Goal: Information Seeking & Learning: Learn about a topic

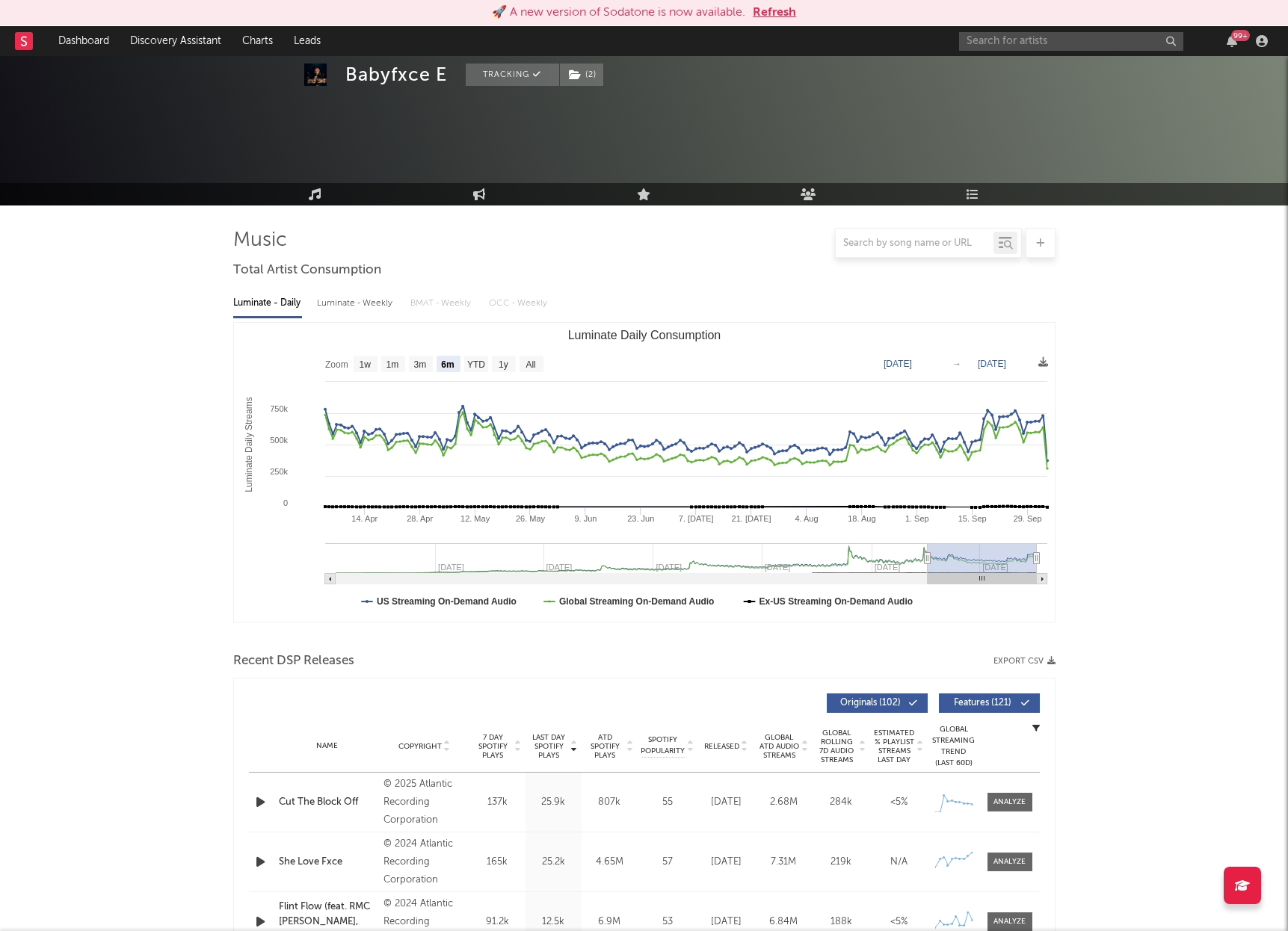
select select "6m"
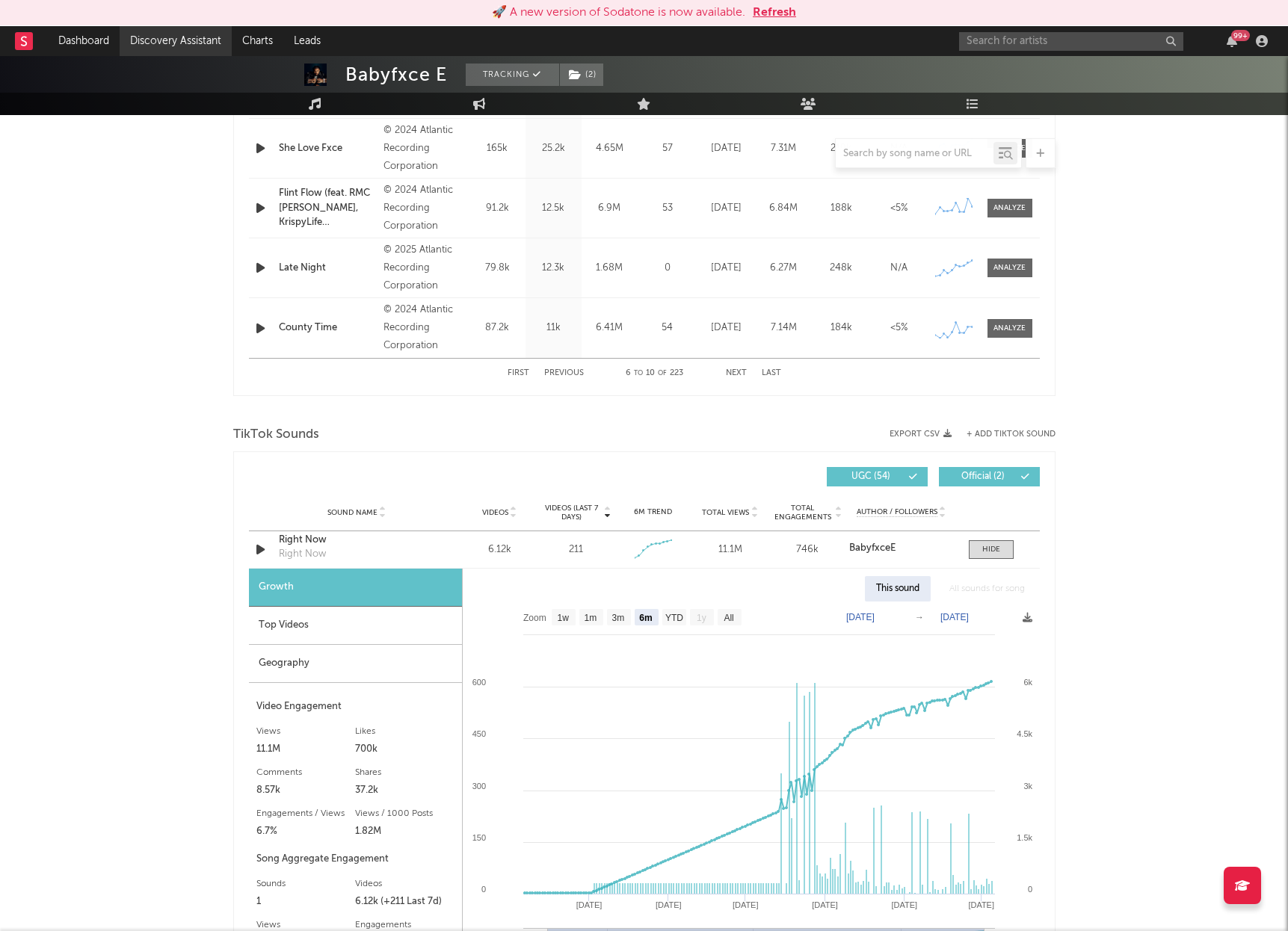
click at [176, 47] on link "Discovery Assistant" at bounding box center [175, 41] width 112 height 30
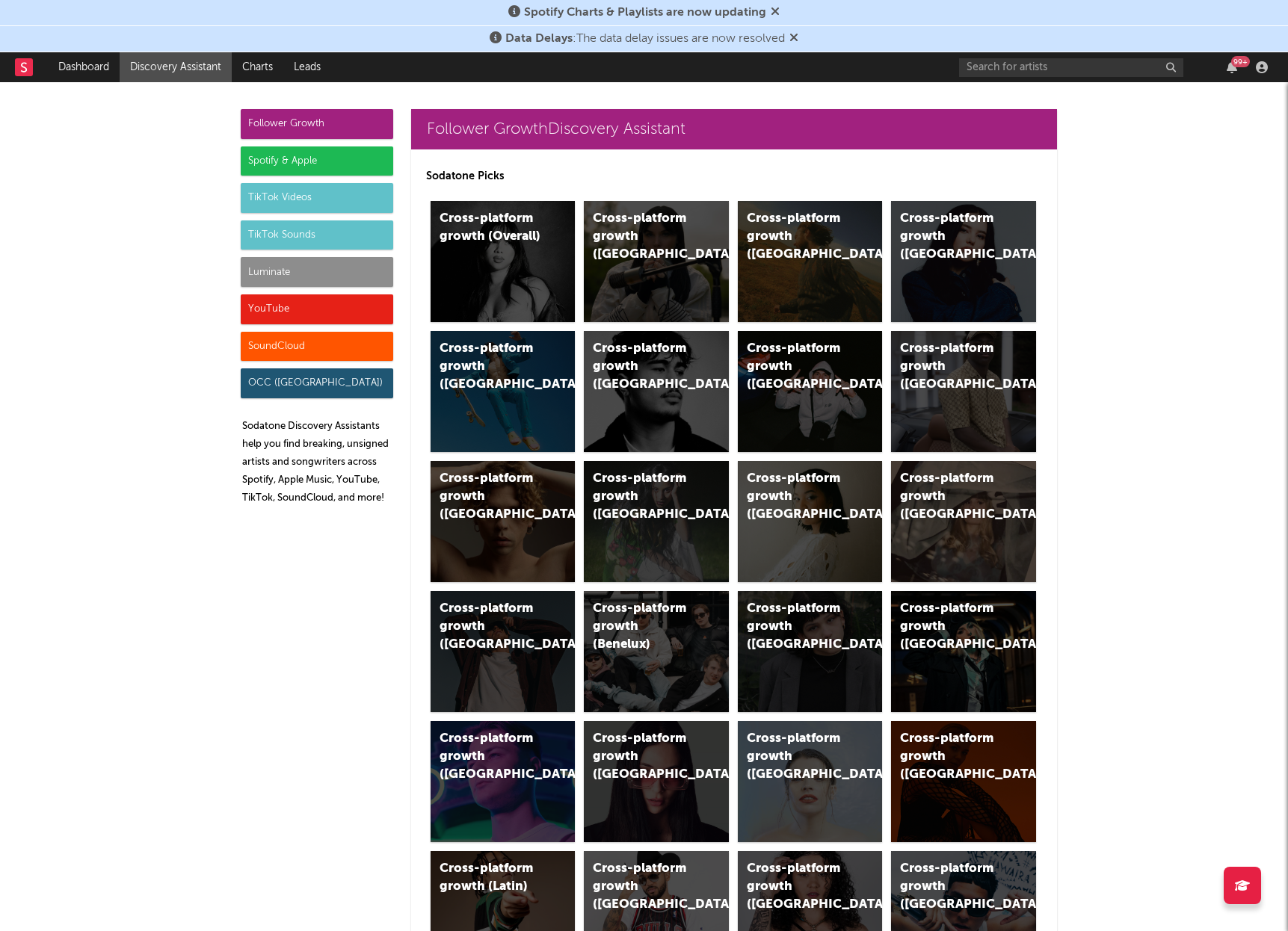
click at [301, 273] on div "Luminate" at bounding box center [316, 272] width 152 height 30
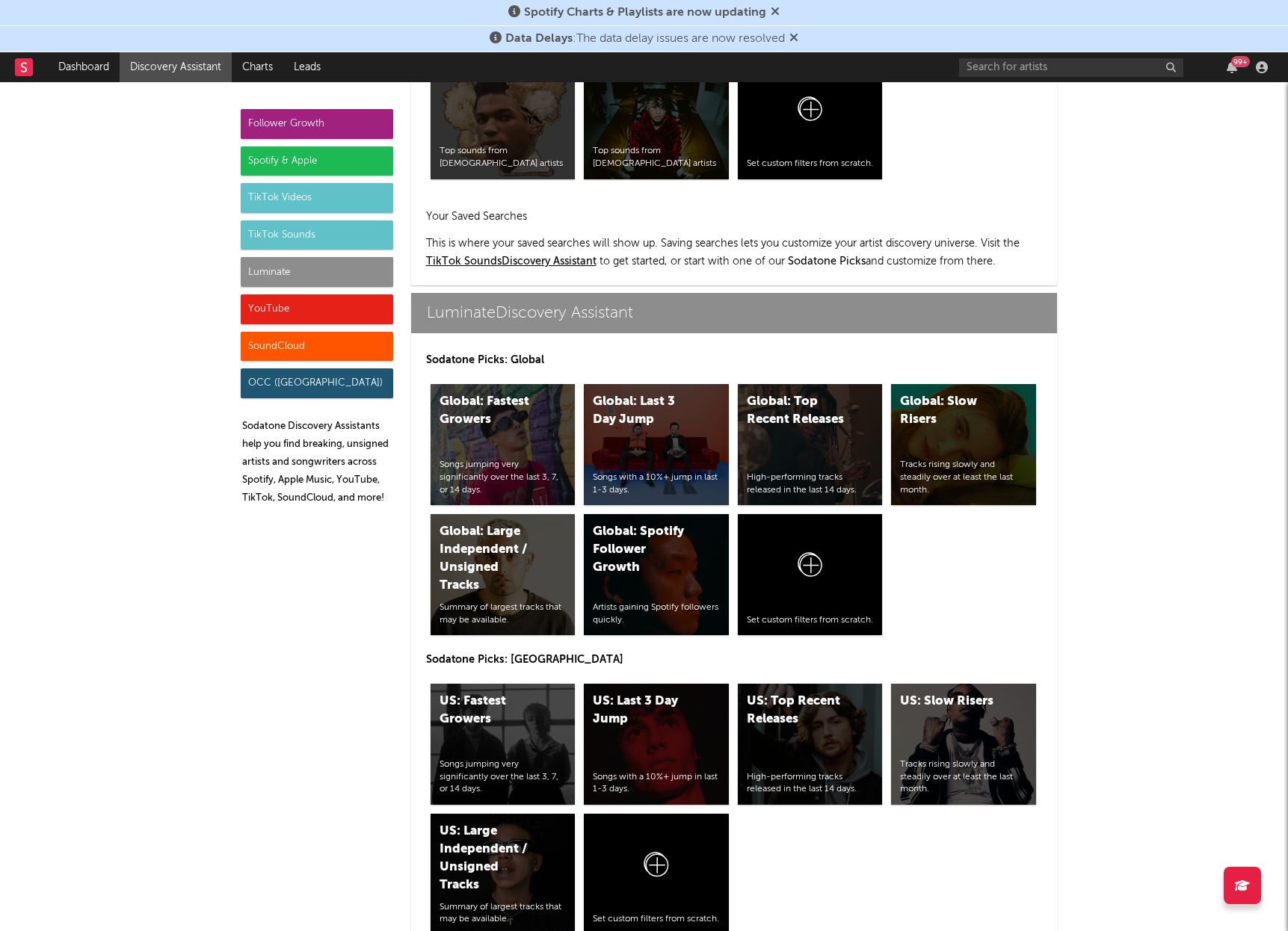
scroll to position [6645, 0]
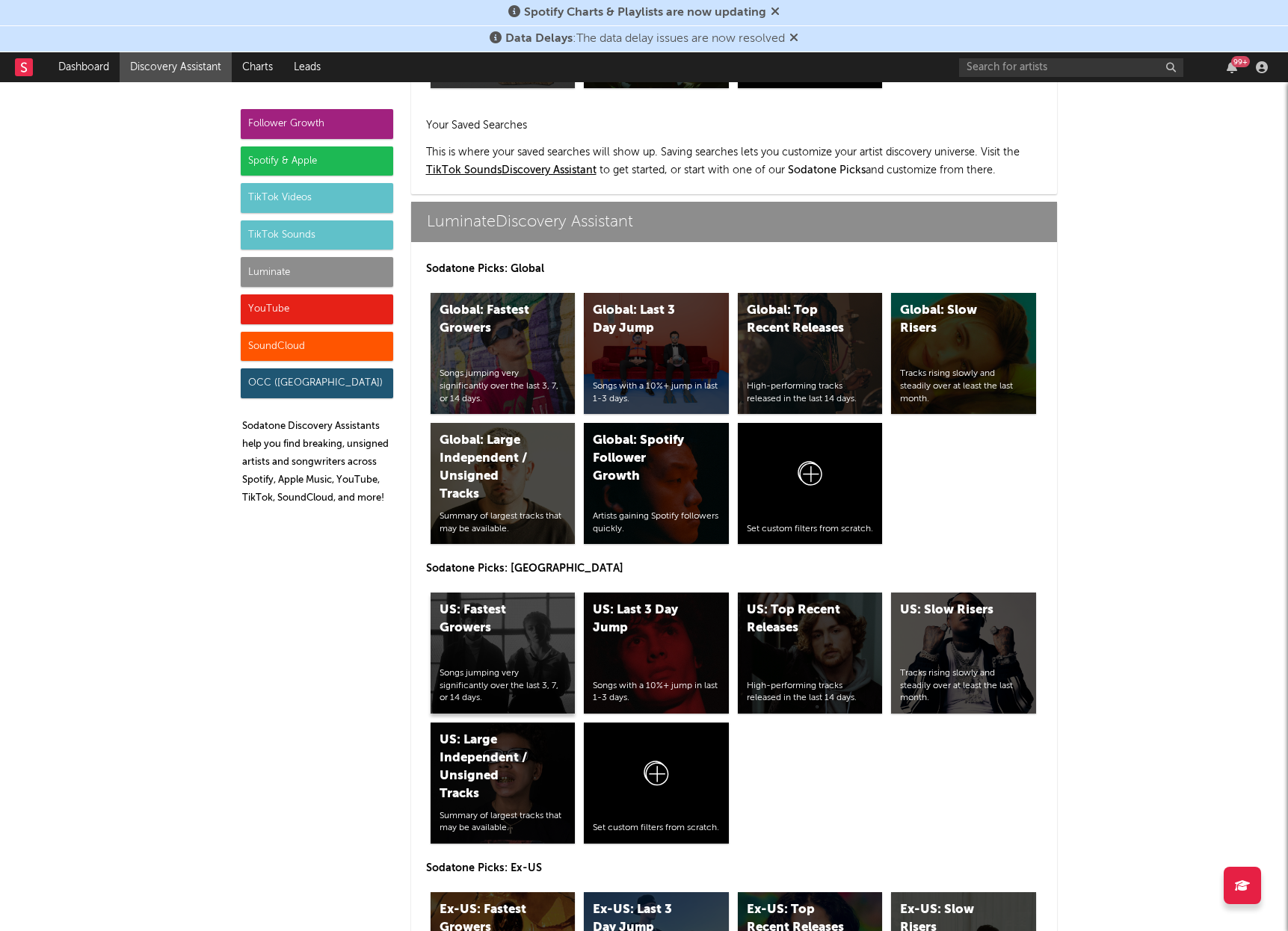
click at [537, 592] on div "US: Fastest Growers Songs jumping very significantly over the last 3, 7, or 14 …" at bounding box center [503, 653] width 145 height 121
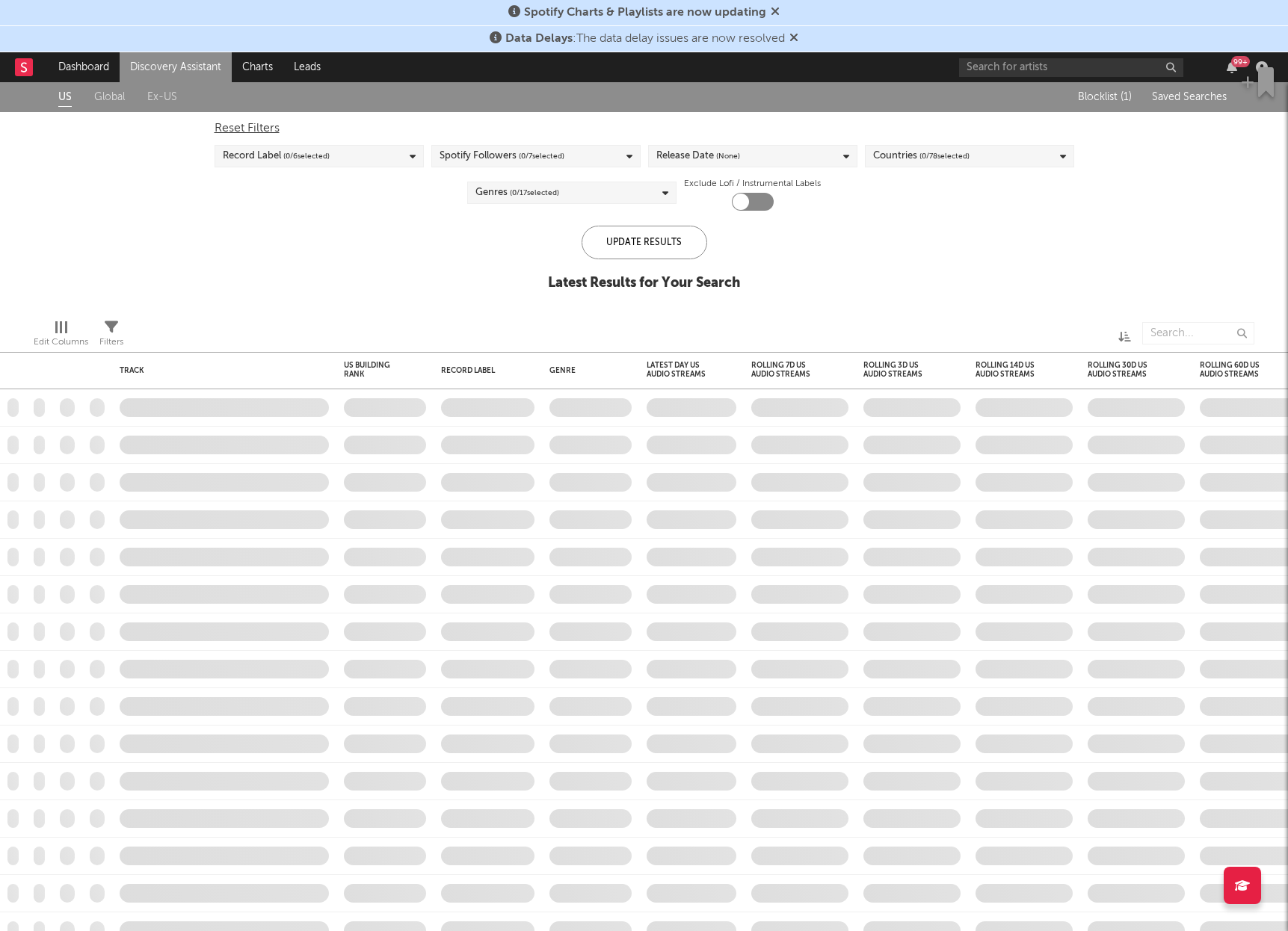
checkbox input "true"
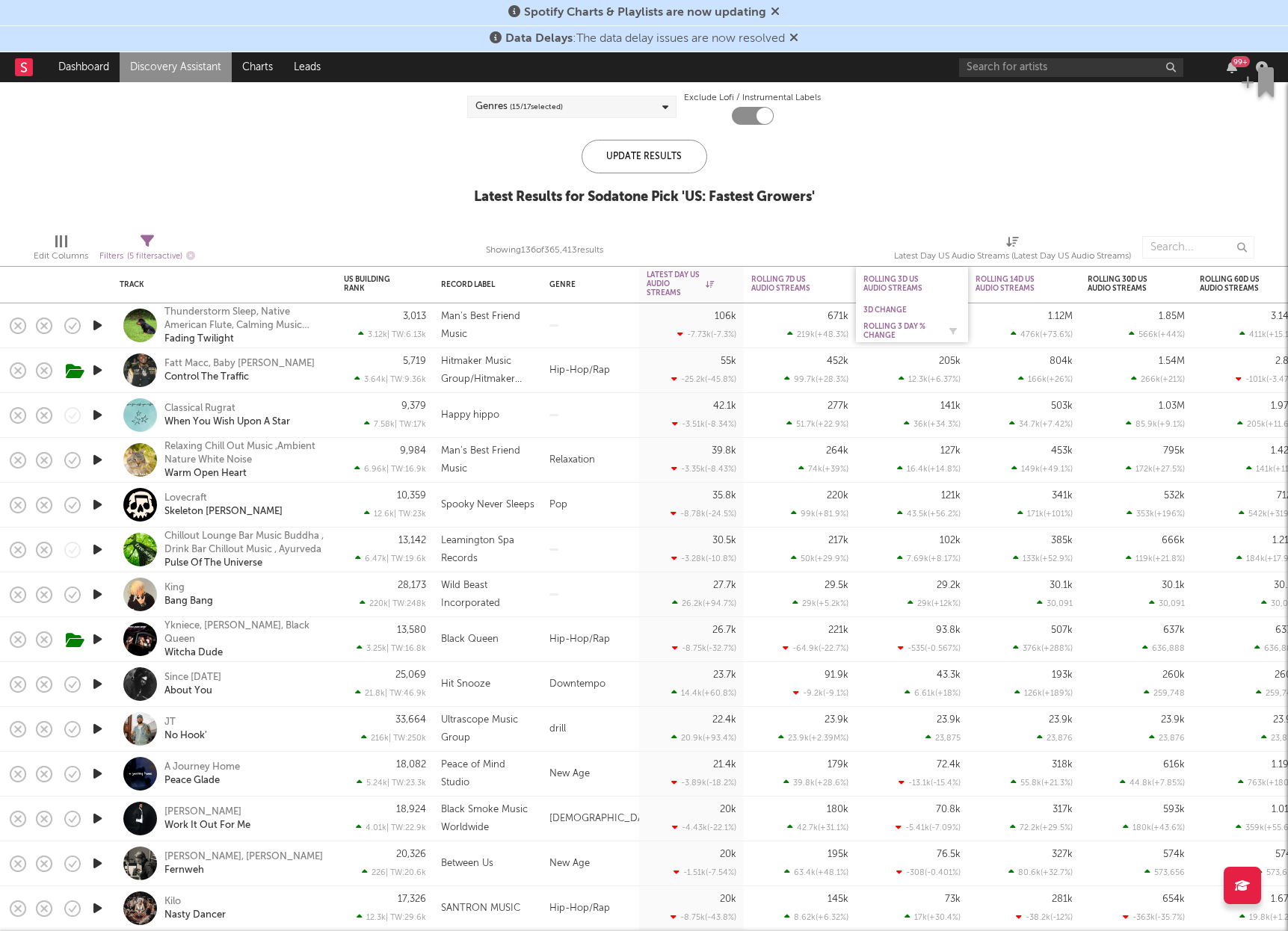
click at [905, 325] on div "Rolling 3 Day % Change" at bounding box center [900, 331] width 74 height 18
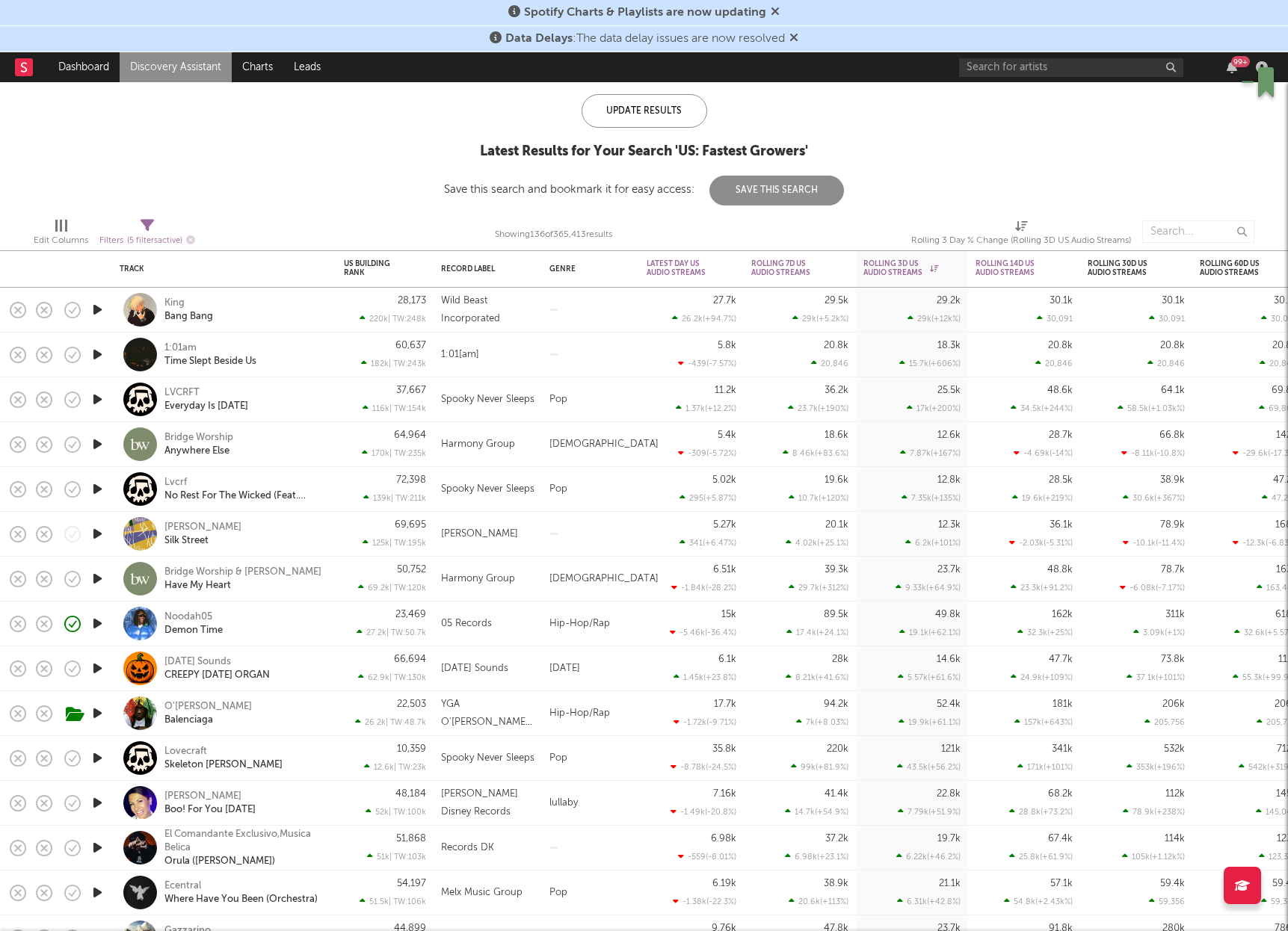
click at [95, 310] on icon "button" at bounding box center [97, 310] width 16 height 19
click at [99, 350] on icon "button" at bounding box center [97, 355] width 16 height 19
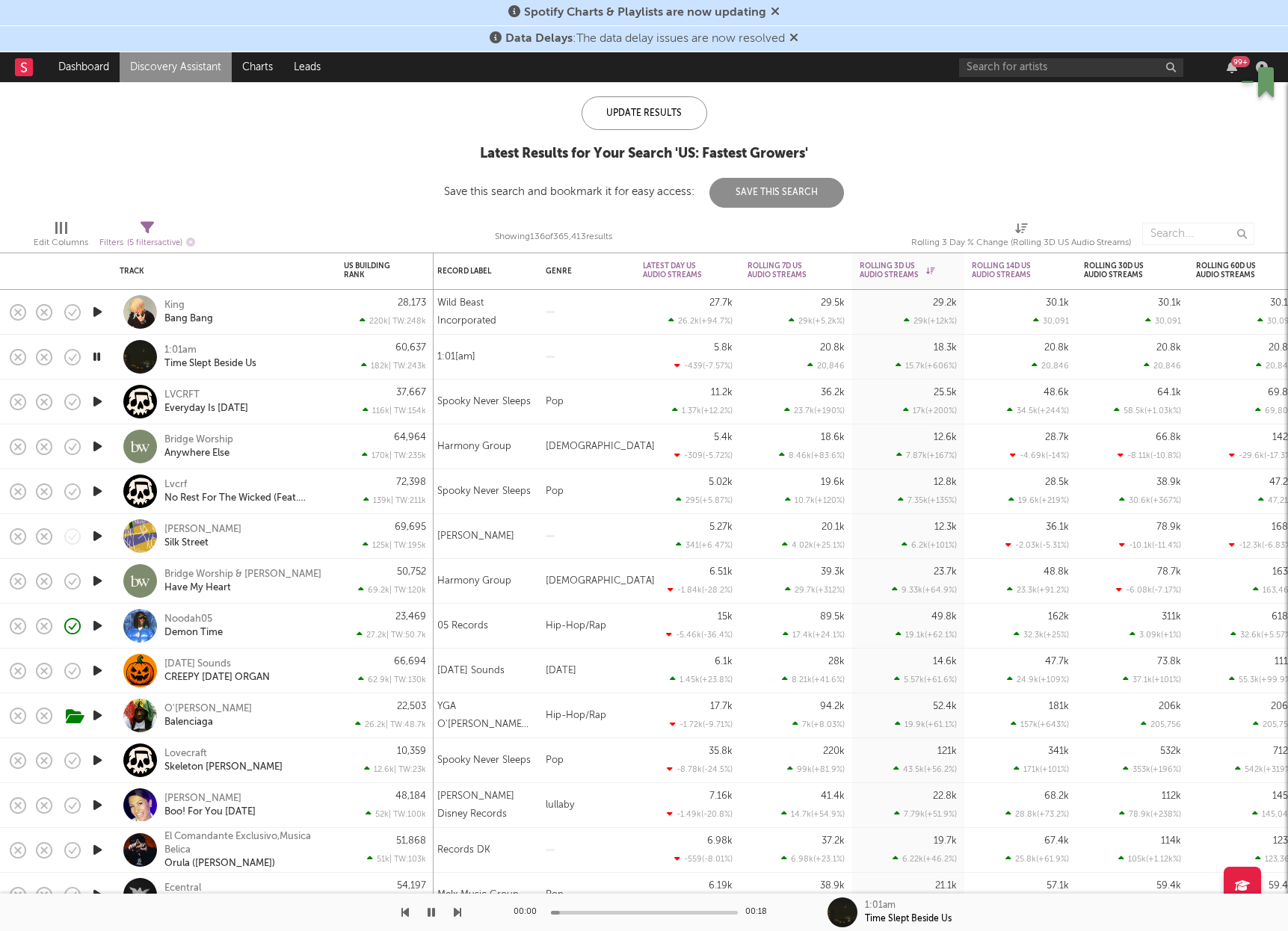
click at [100, 399] on icon "button" at bounding box center [97, 402] width 16 height 19
click at [97, 447] on icon "button" at bounding box center [97, 447] width 16 height 19
click at [98, 489] on icon "button" at bounding box center [97, 492] width 16 height 19
click at [97, 537] on icon "button" at bounding box center [97, 536] width 16 height 19
click at [99, 582] on icon "button" at bounding box center [97, 581] width 16 height 19
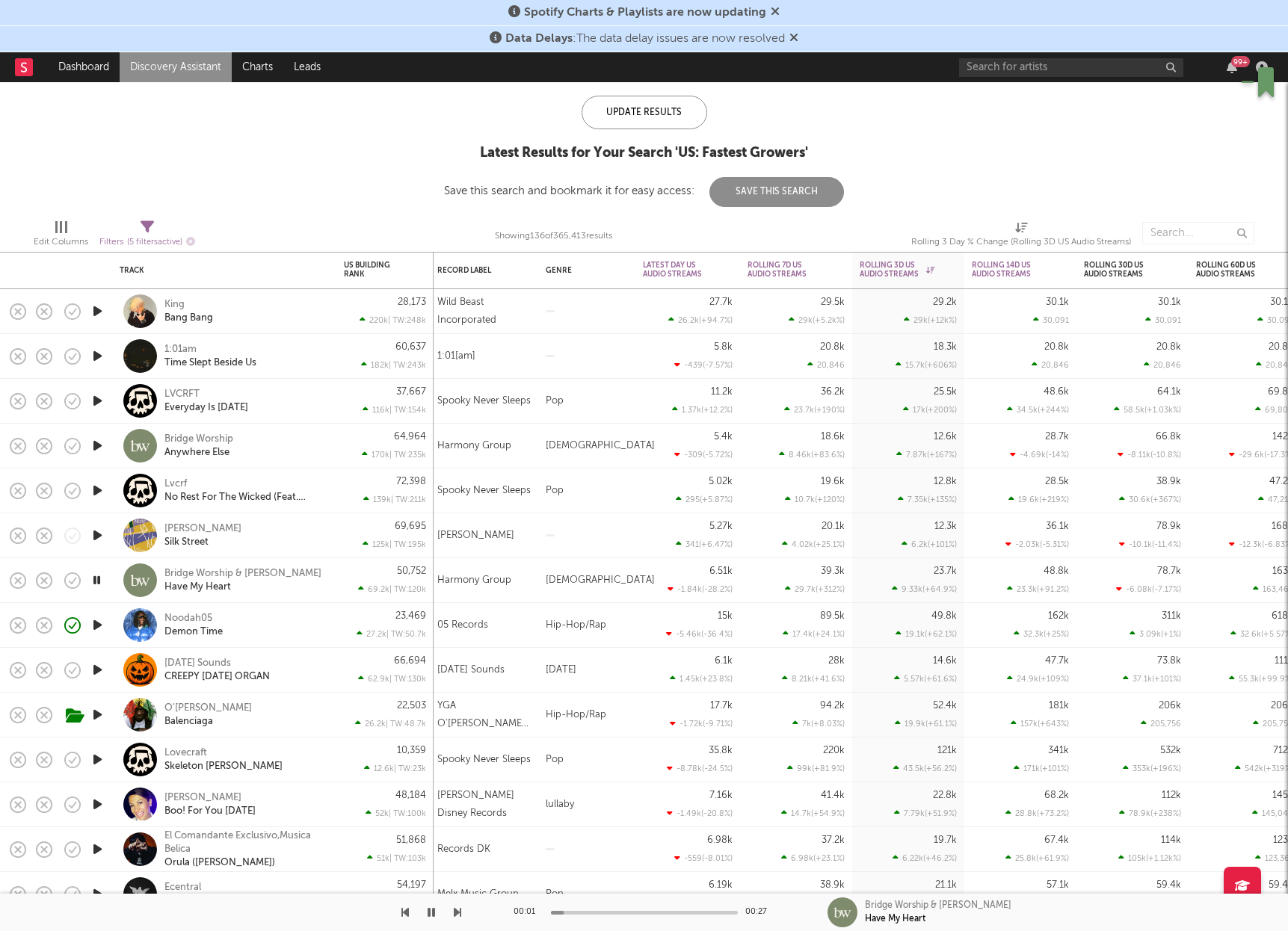
click at [97, 578] on icon "button" at bounding box center [96, 581] width 14 height 19
click at [258, 624] on div "Noodah05 Demon Time" at bounding box center [245, 625] width 161 height 27
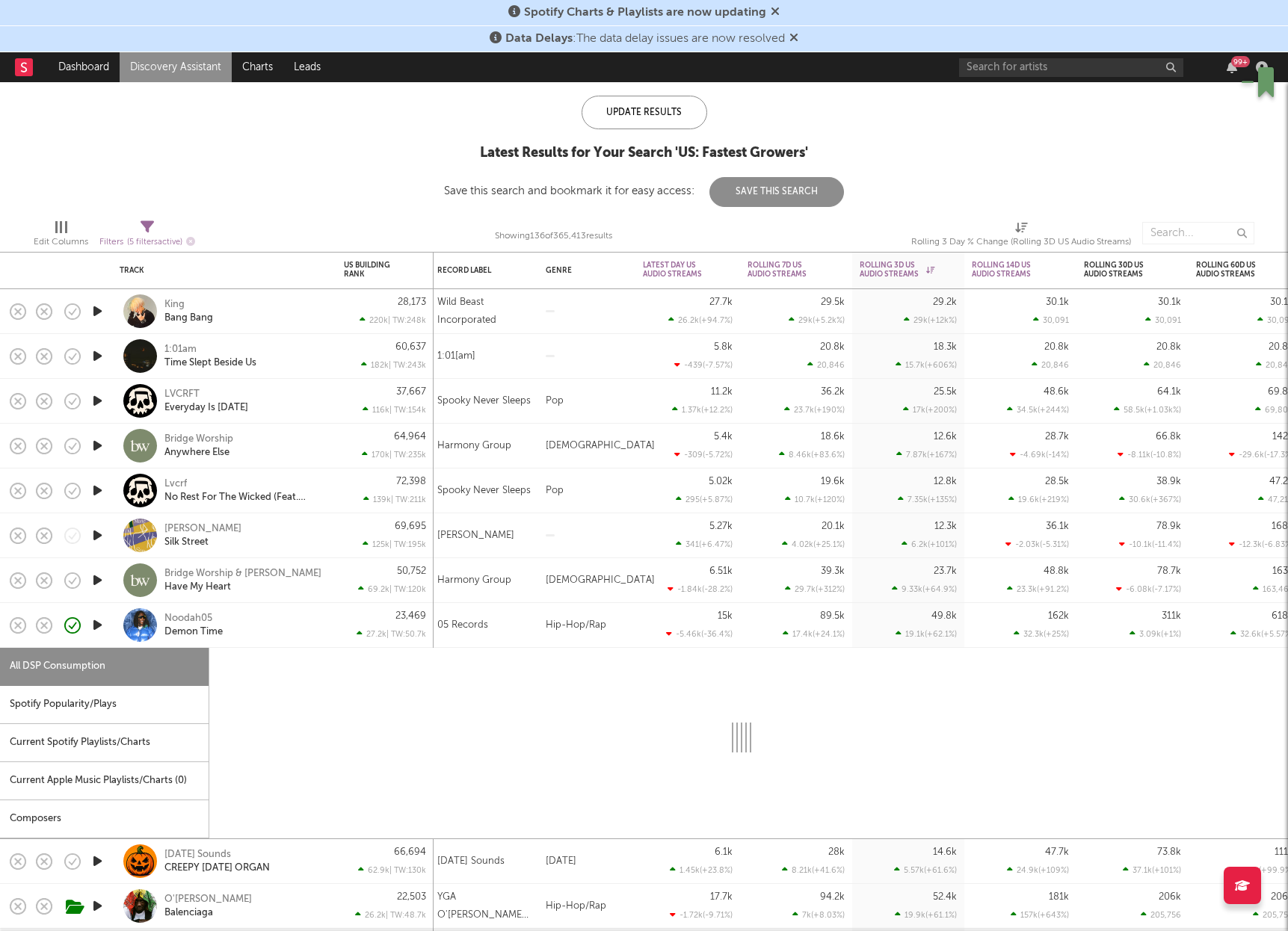
select select "1w"
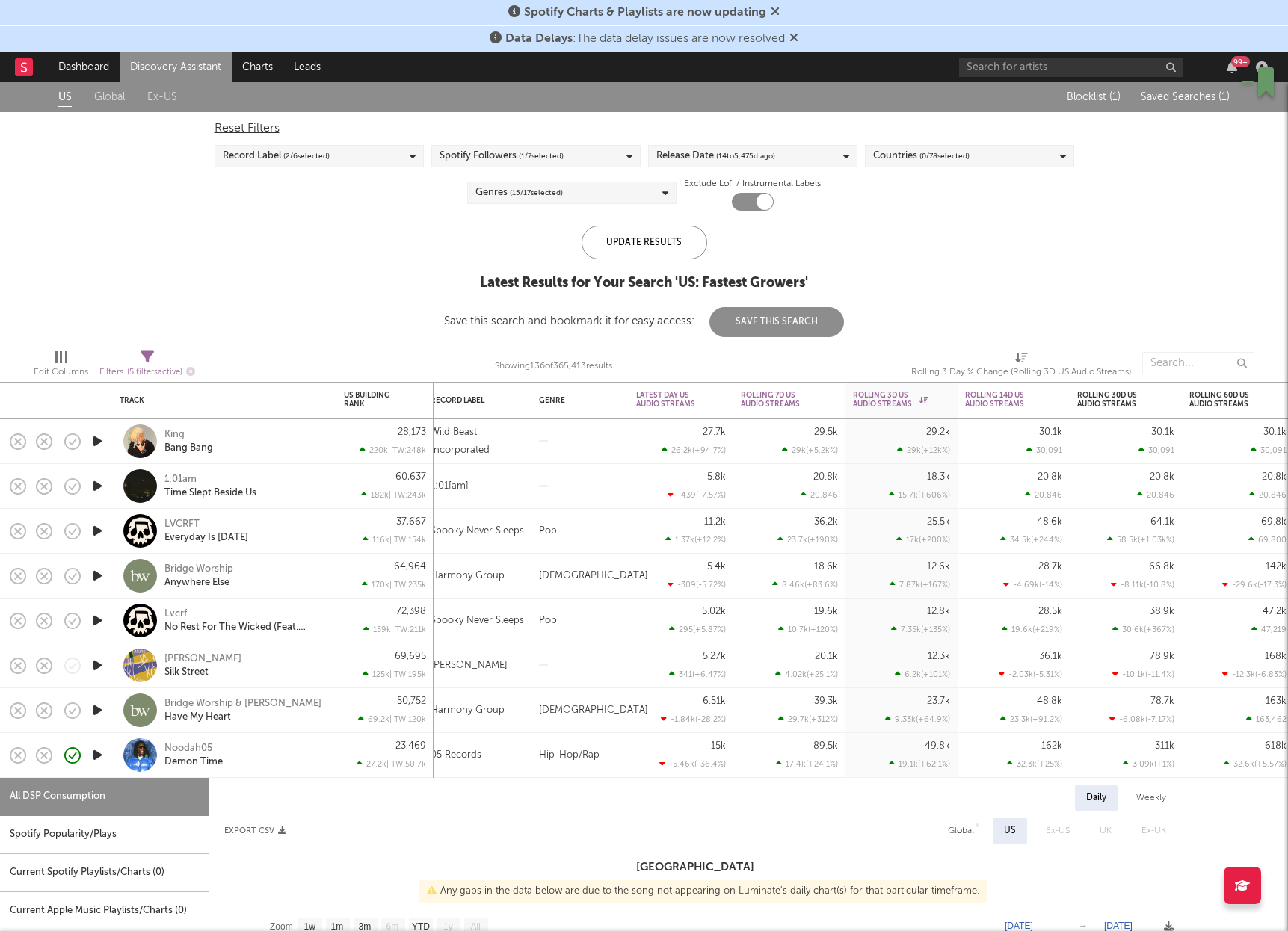
click at [165, 62] on link "Discovery Assistant" at bounding box center [175, 67] width 112 height 30
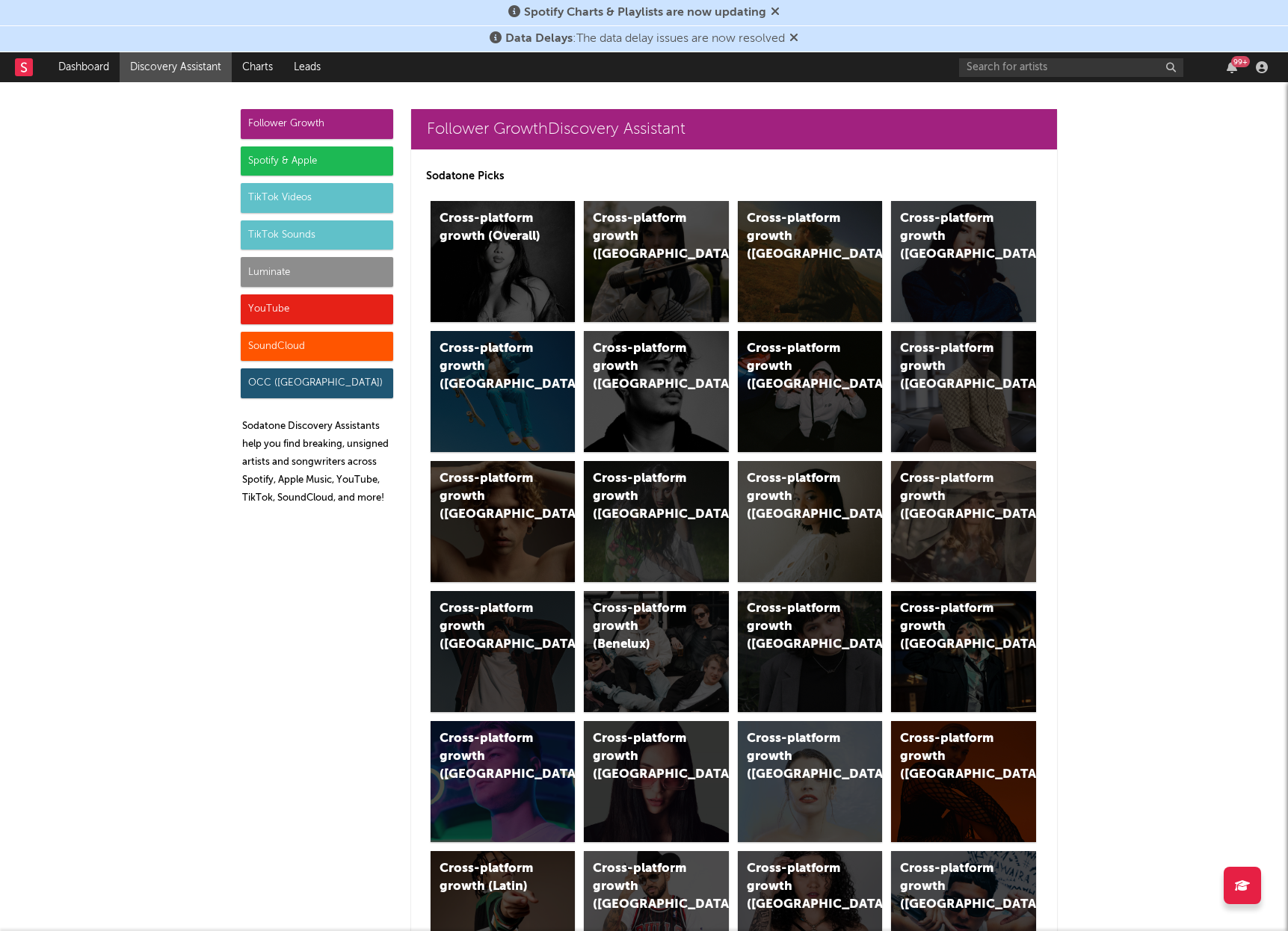
click at [322, 343] on div "SoundCloud" at bounding box center [316, 346] width 152 height 30
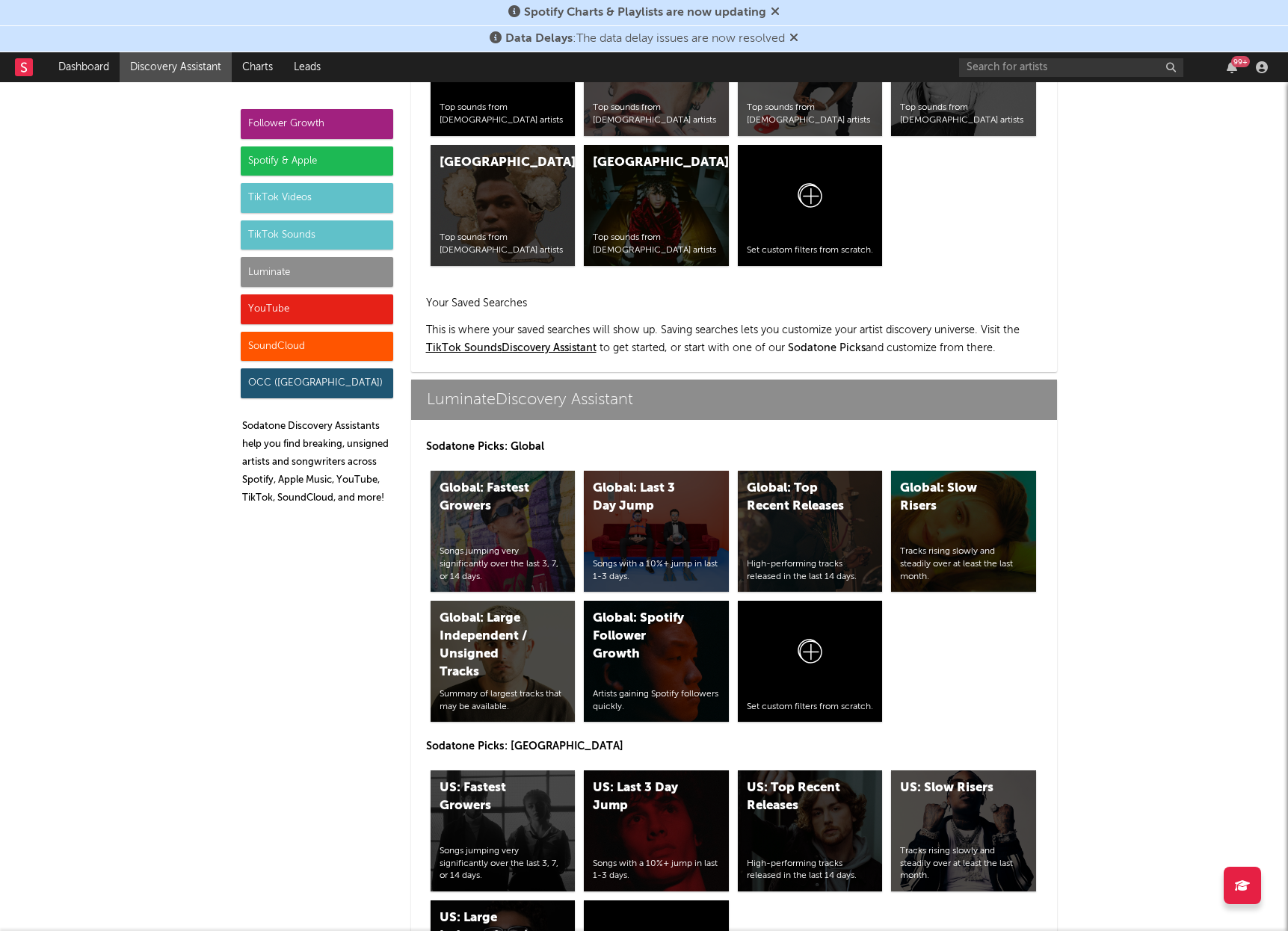
scroll to position [8960, 0]
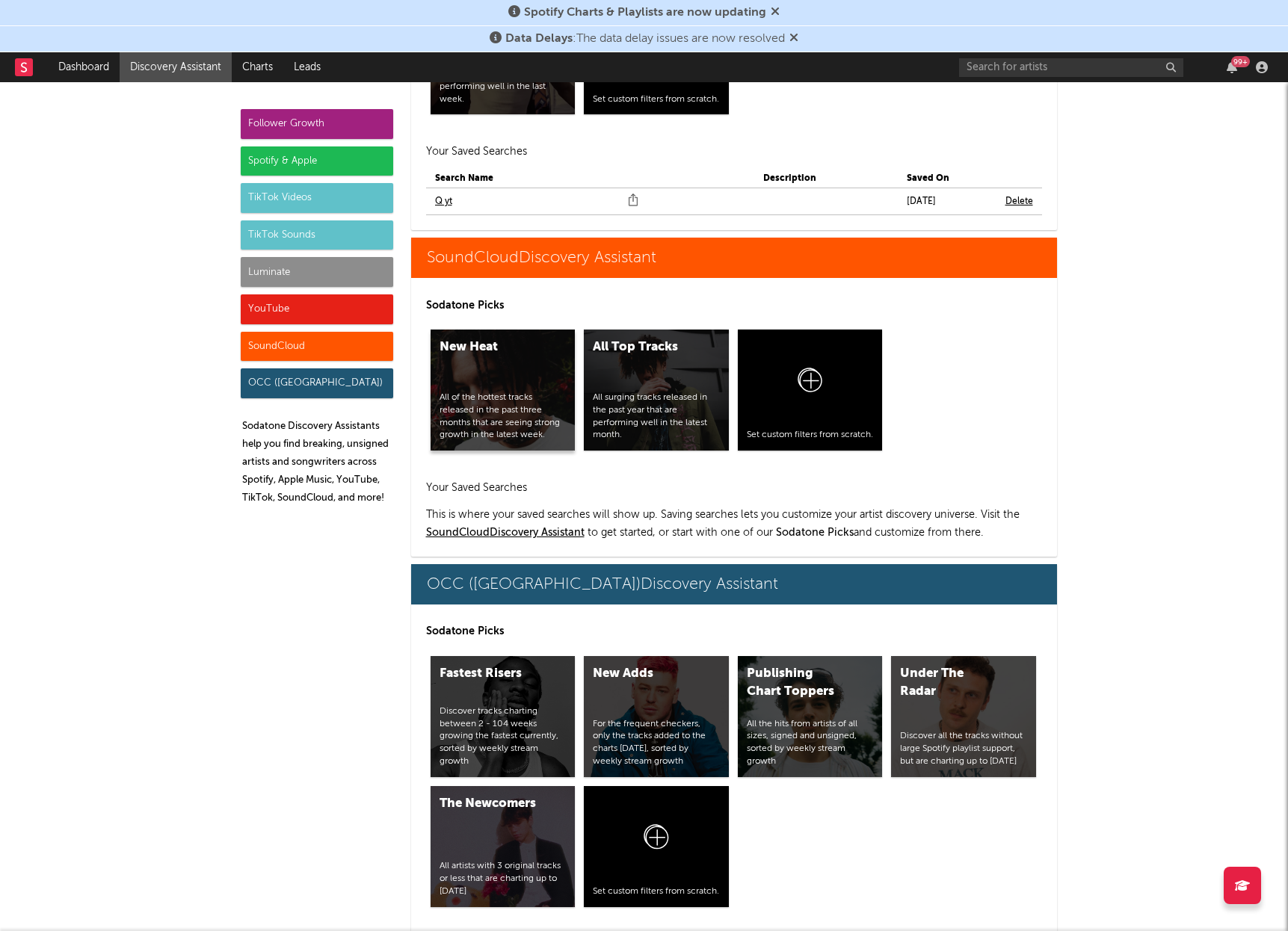
click at [535, 329] on div "New Heat All of the hottest tracks released in the past three months that are s…" at bounding box center [503, 389] width 145 height 121
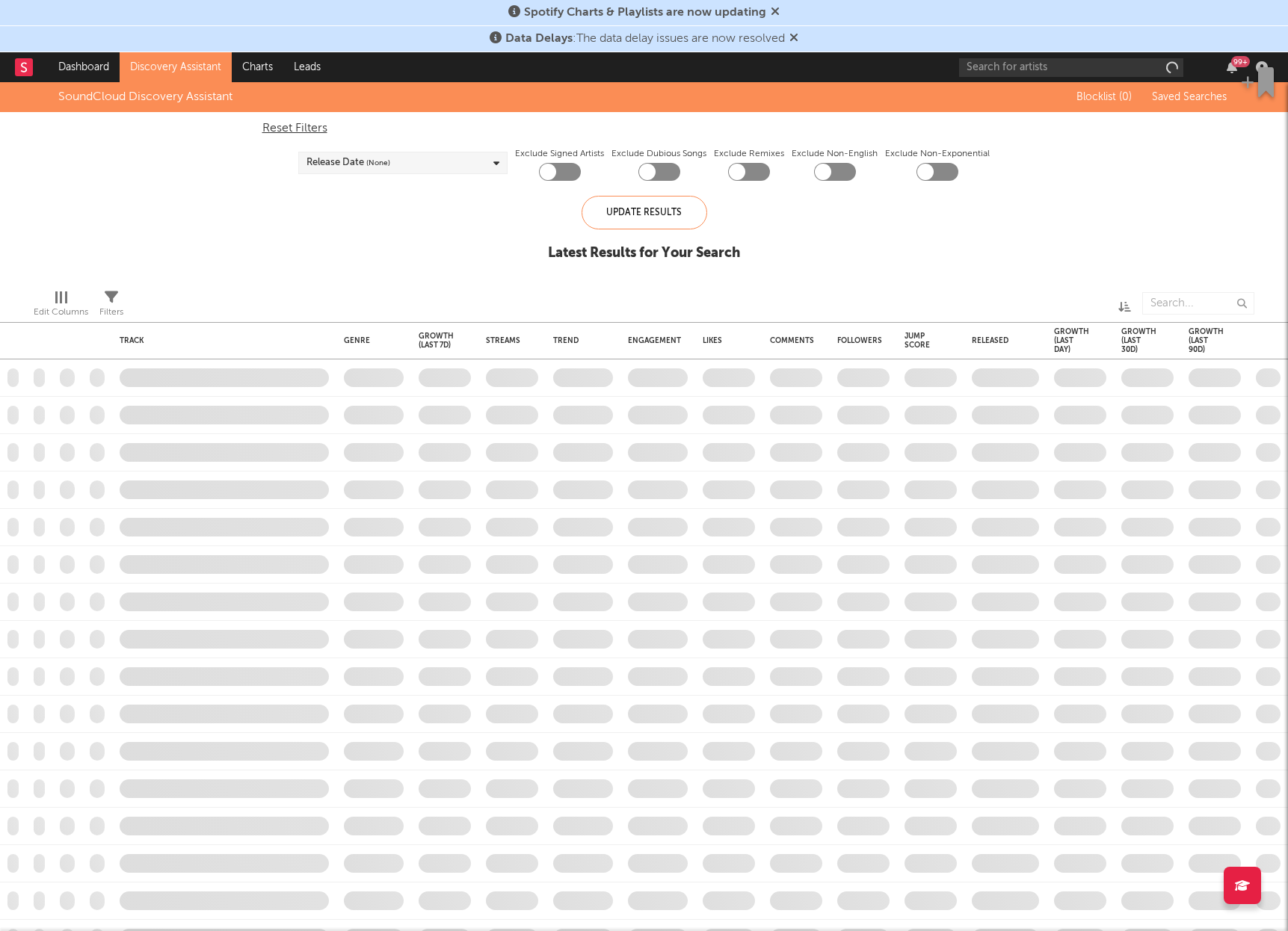
checkbox input "true"
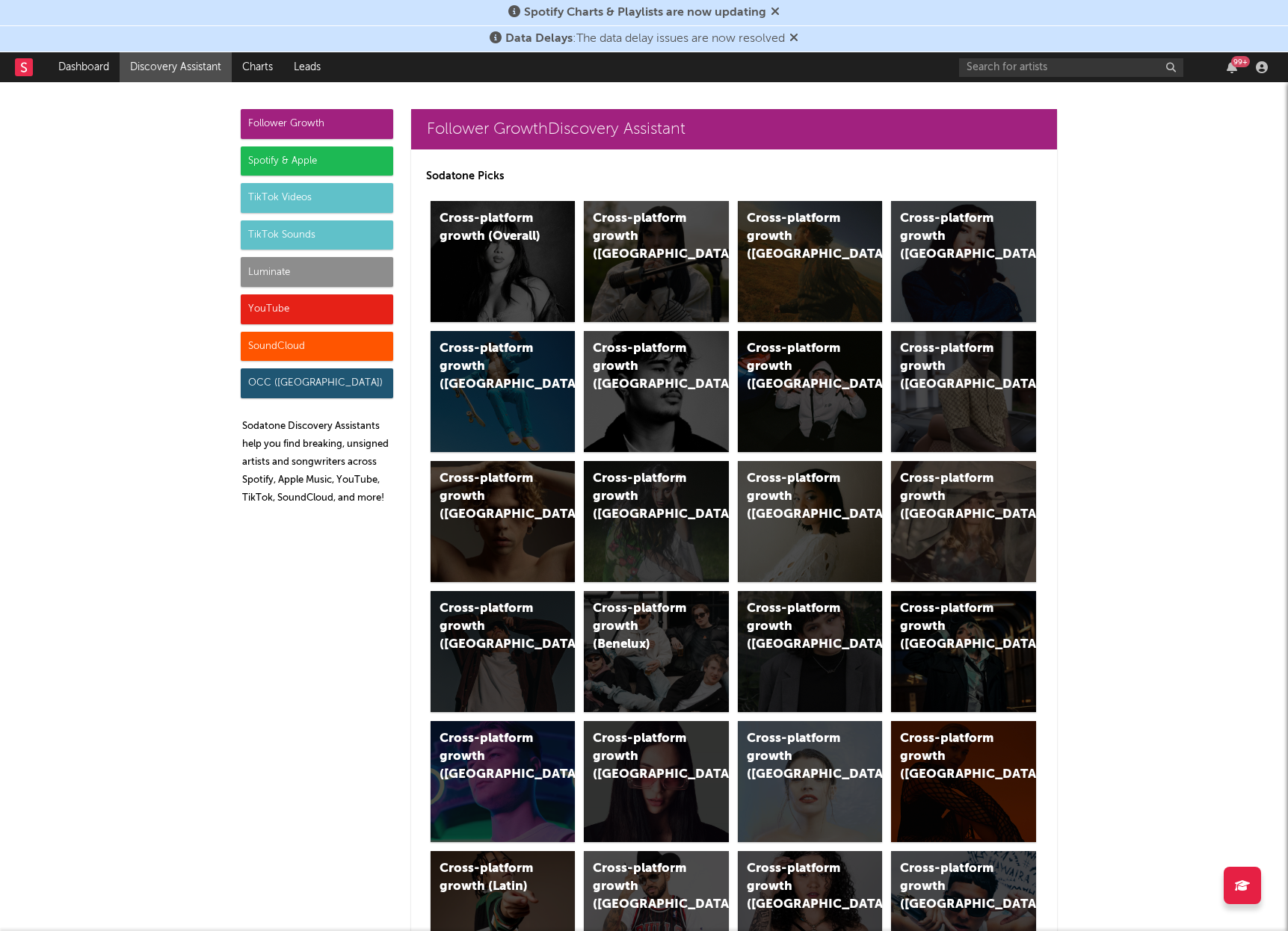
click at [343, 342] on div "SoundCloud" at bounding box center [316, 346] width 152 height 30
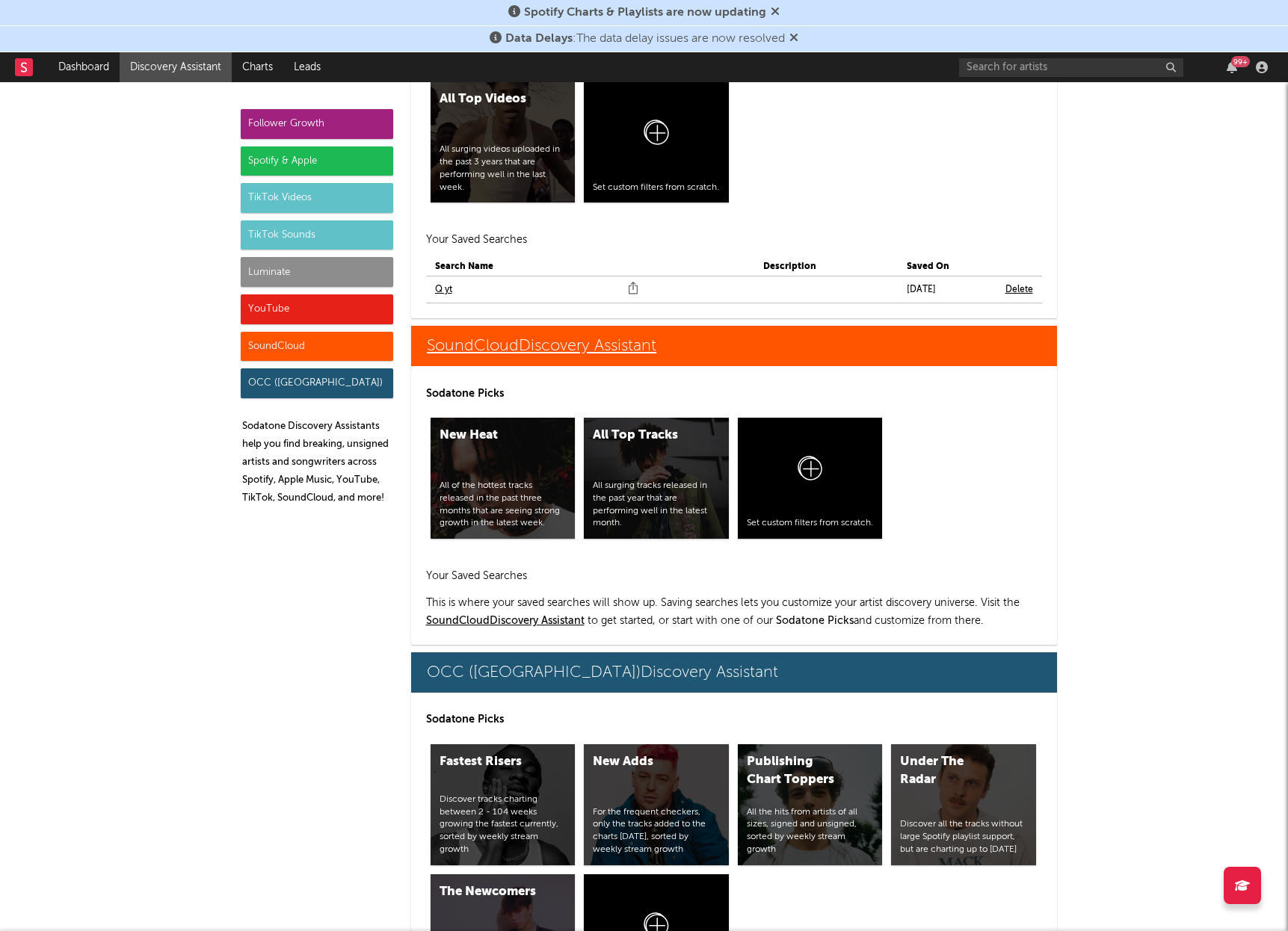
scroll to position [8960, 0]
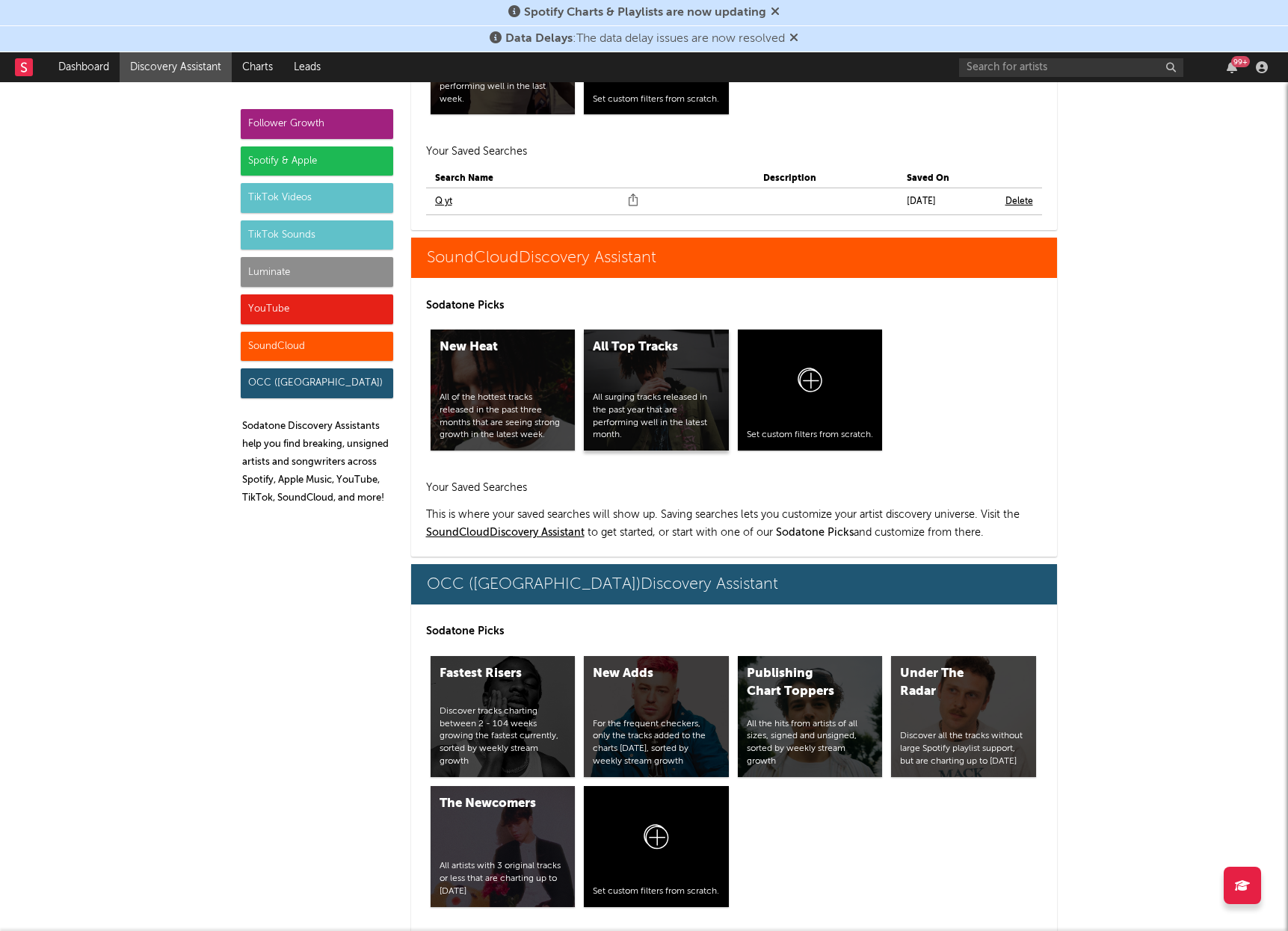
click at [680, 329] on div "All Top Tracks All surging tracks released in the past year that are performing…" at bounding box center [656, 389] width 145 height 121
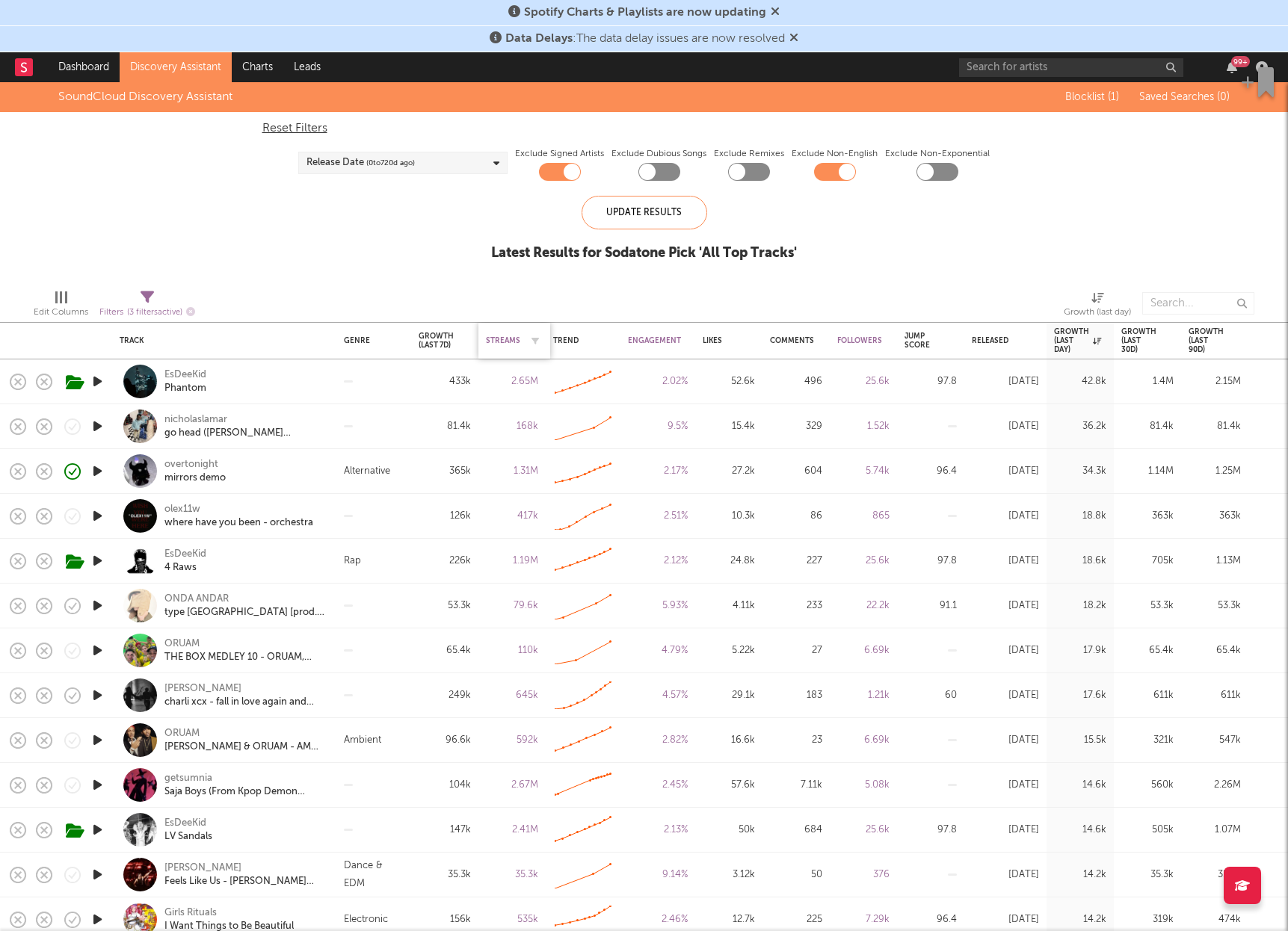
click at [512, 341] on div "Streams" at bounding box center [503, 340] width 35 height 9
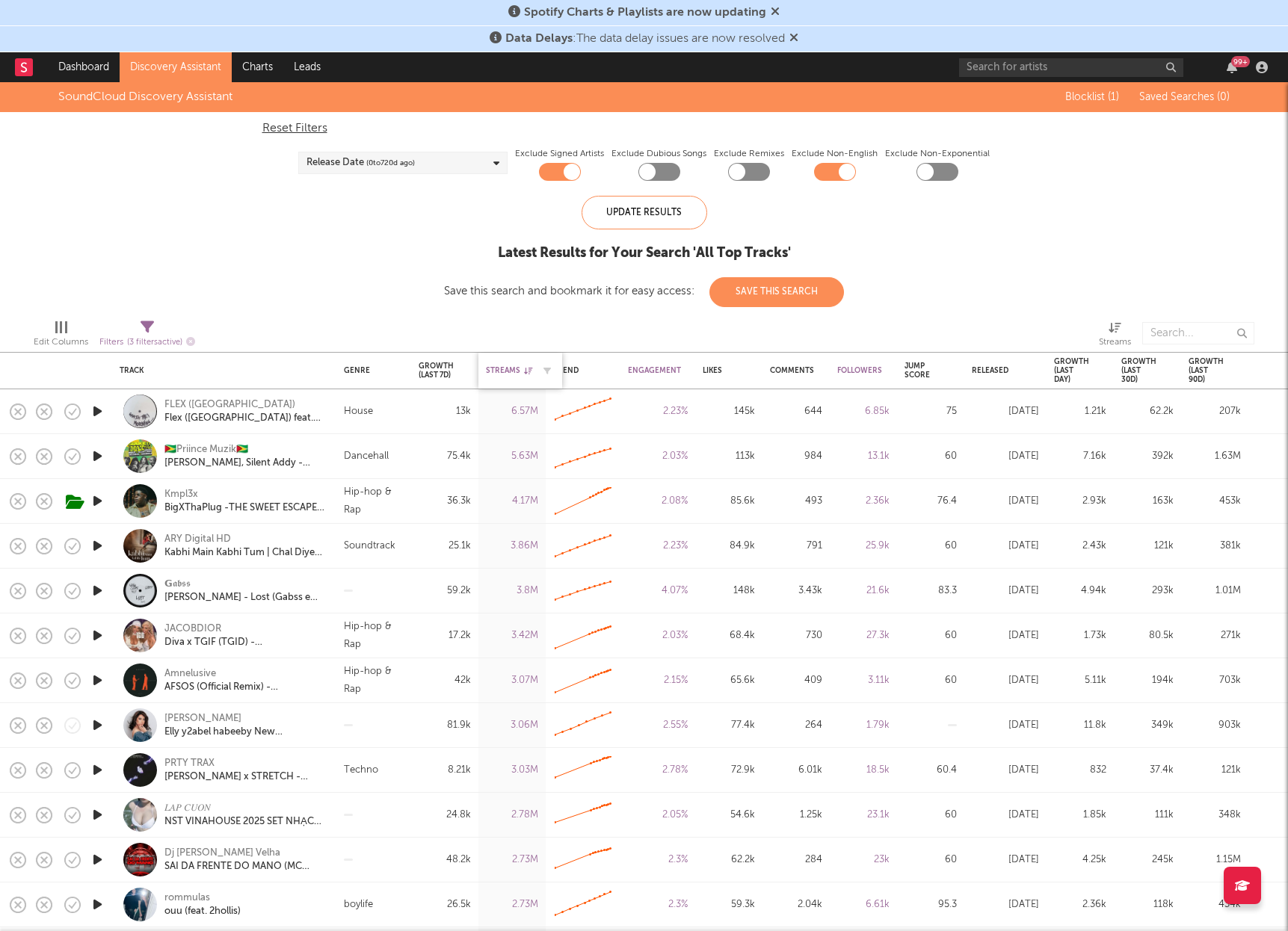
click at [508, 373] on div "Streams" at bounding box center [509, 371] width 47 height 9
